Goal: Task Accomplishment & Management: Use online tool/utility

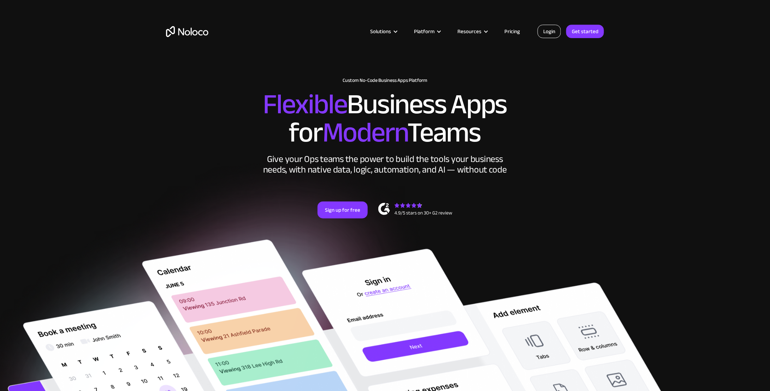
click at [547, 35] on link "Login" at bounding box center [548, 31] width 23 height 13
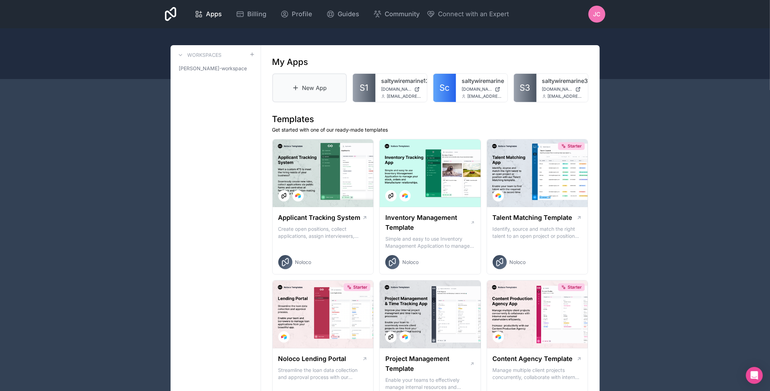
click at [305, 91] on link "New App" at bounding box center [309, 87] width 75 height 29
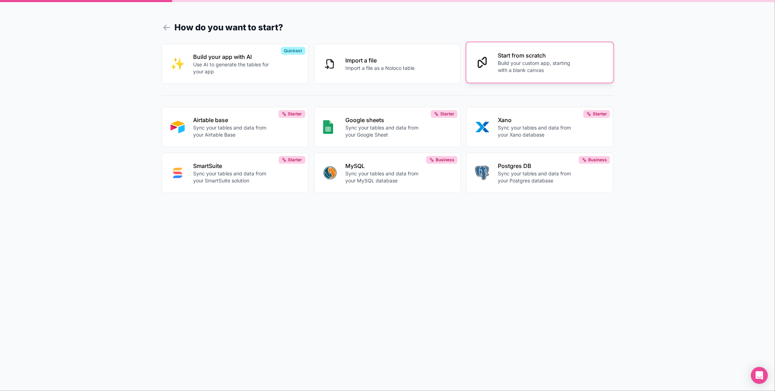
click at [501, 63] on p "Build your custom app, starting with a blank canvas" at bounding box center [537, 67] width 78 height 14
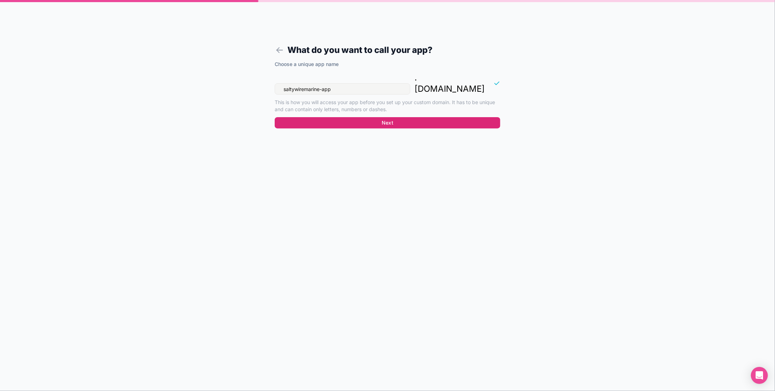
click at [391, 117] on button "Next" at bounding box center [388, 122] width 226 height 11
